Goal: Transaction & Acquisition: Purchase product/service

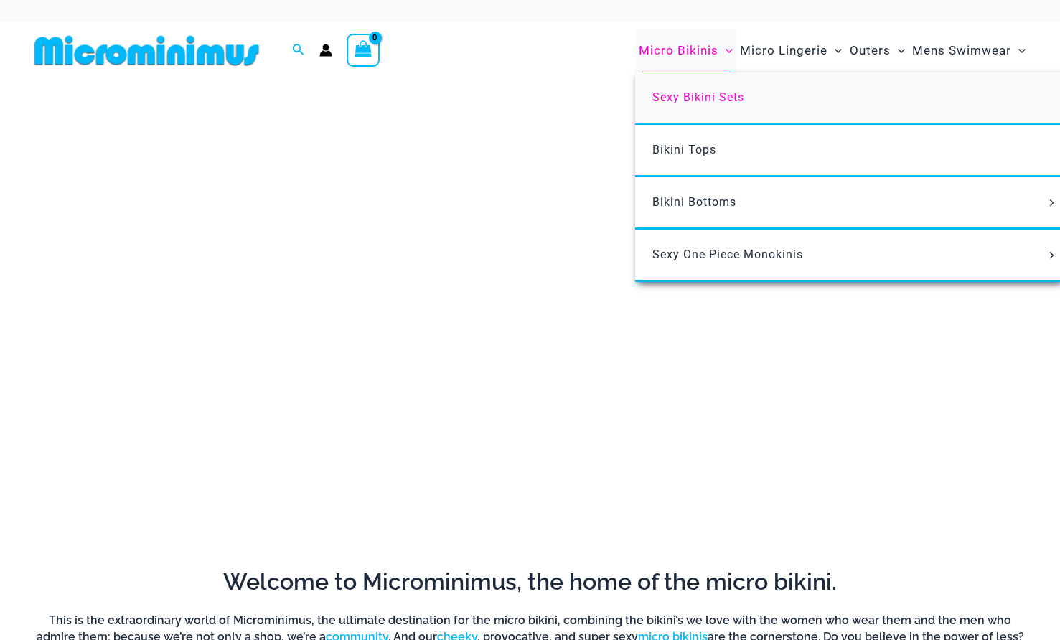
click at [682, 95] on span "Sexy Bikini Sets" at bounding box center [698, 97] width 92 height 14
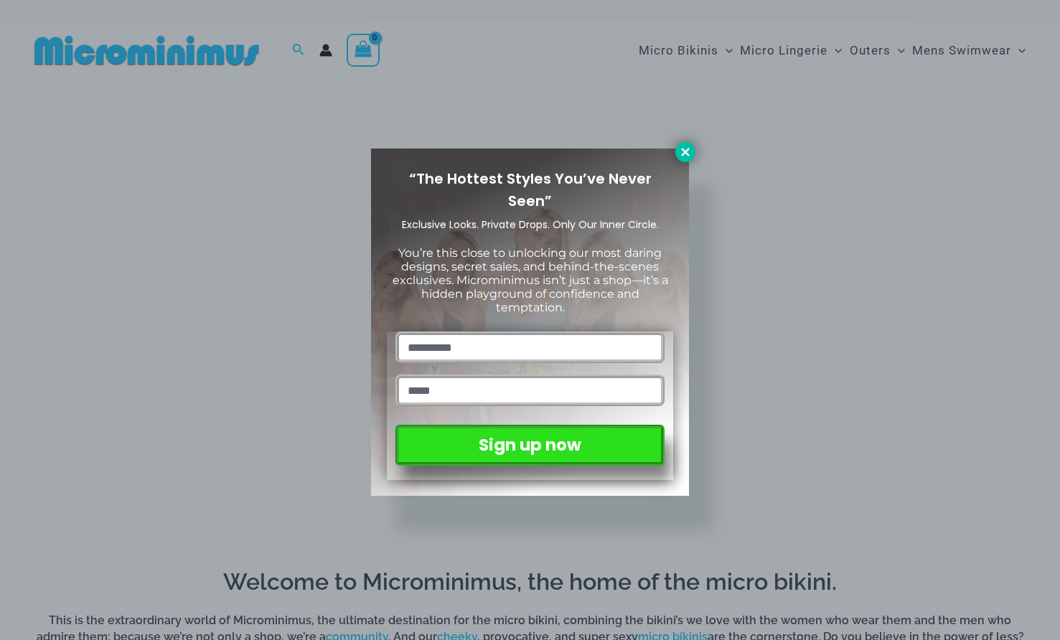
click at [687, 149] on icon at bounding box center [685, 152] width 8 height 8
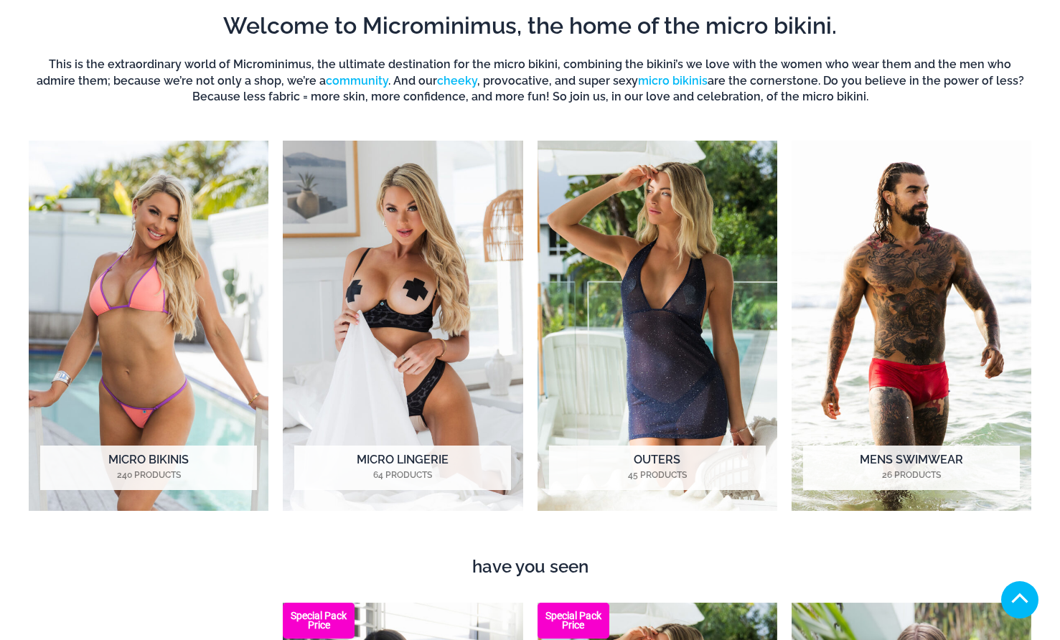
scroll to position [561, 0]
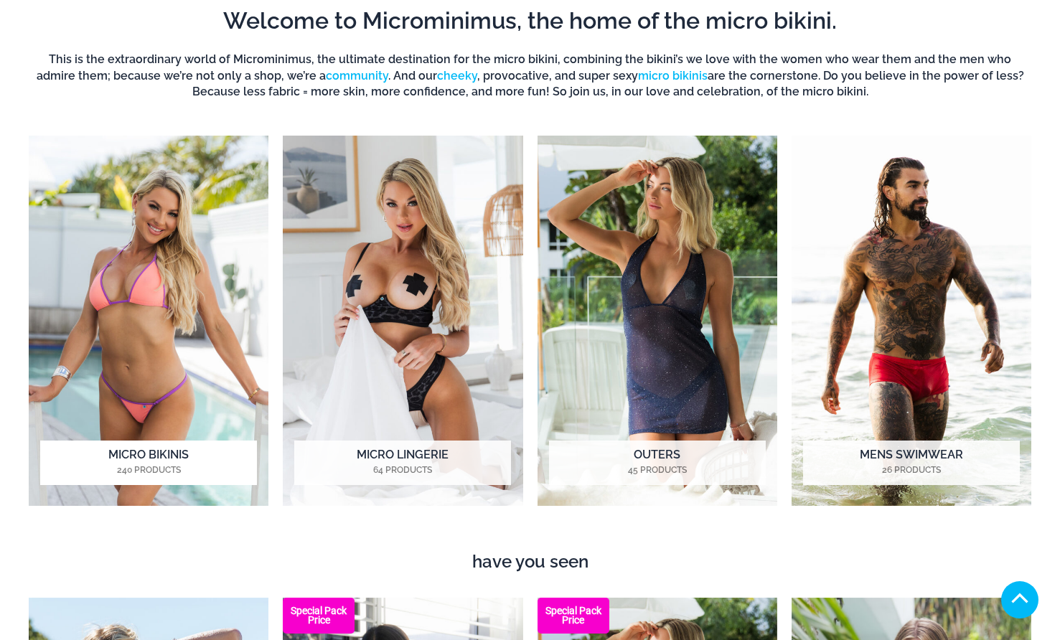
click at [199, 265] on img "Visit product category Micro Bikinis" at bounding box center [149, 321] width 240 height 370
click at [160, 457] on h2 "Micro Bikinis 240 Products" at bounding box center [148, 463] width 217 height 44
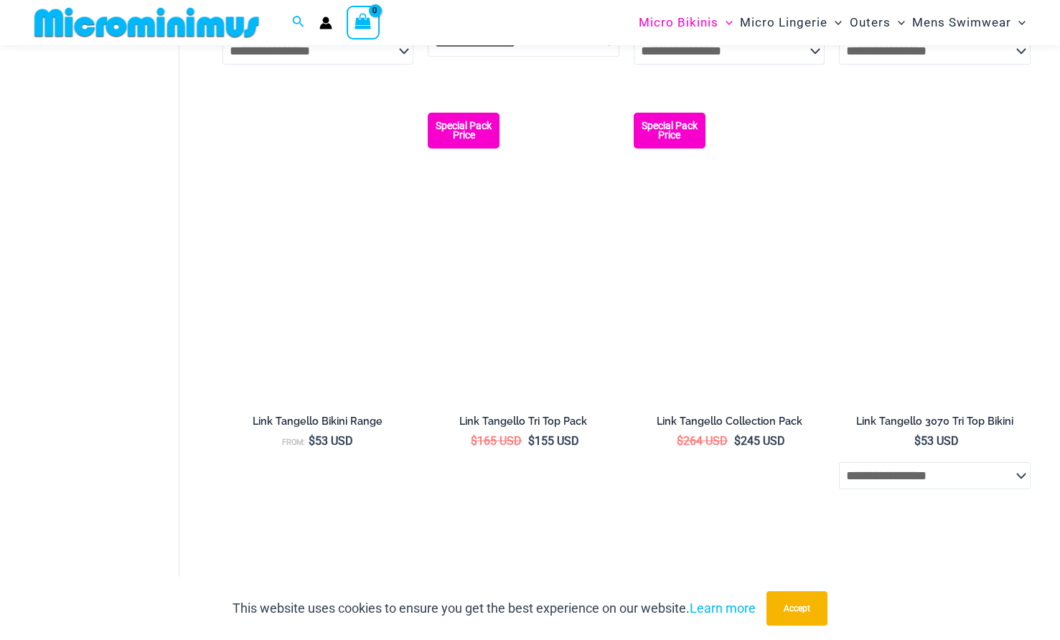
scroll to position [2074, 0]
